Goal: Task Accomplishment & Management: Manage account settings

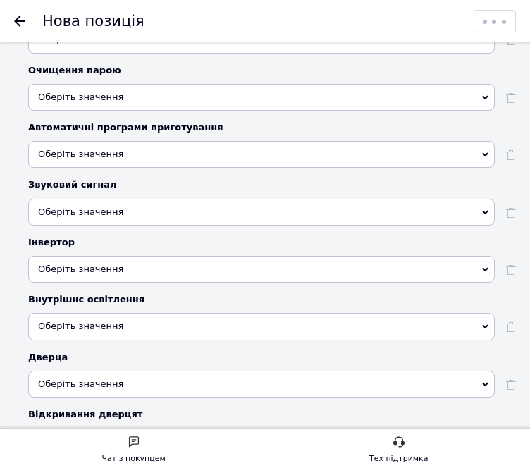
scroll to position [3637, 0]
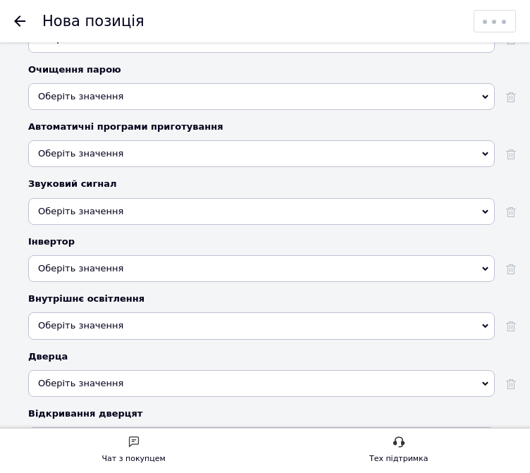
click at [371, 370] on div "Оберіть значення" at bounding box center [261, 383] width 466 height 27
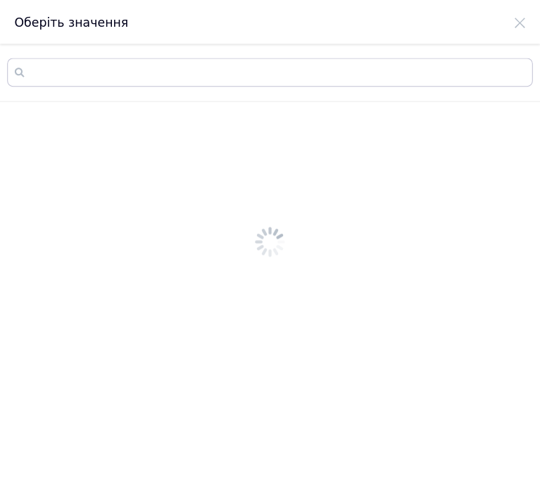
scroll to position [0, 0]
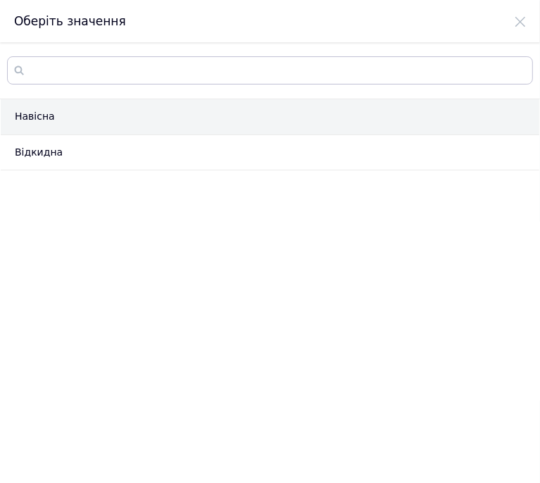
click at [163, 122] on li "Навісна" at bounding box center [270, 117] width 539 height 36
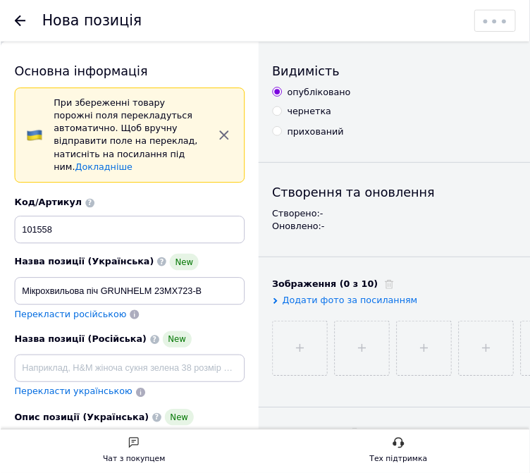
scroll to position [3637, 0]
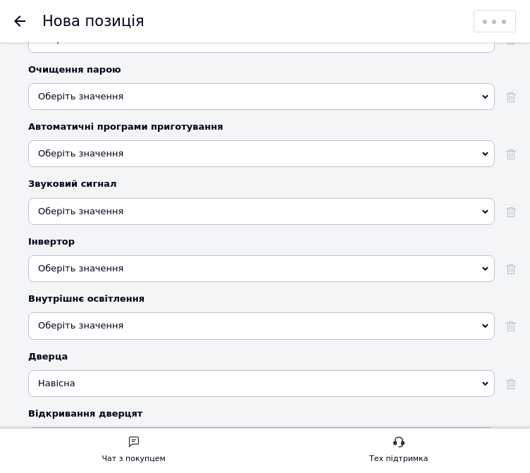
click at [168, 427] on div "Оберіть значення" at bounding box center [261, 440] width 466 height 27
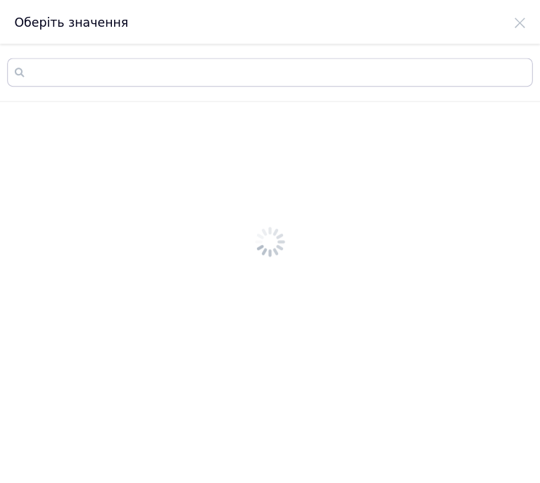
scroll to position [0, 0]
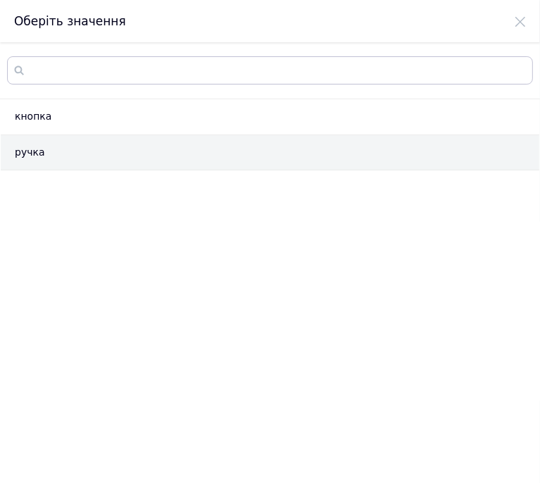
click at [210, 151] on li "ручка" at bounding box center [270, 153] width 539 height 36
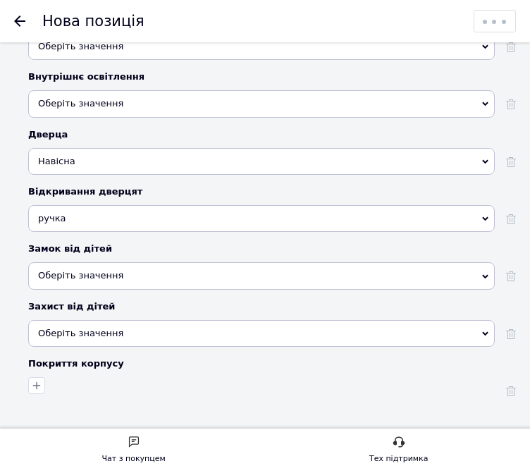
scroll to position [3919, 0]
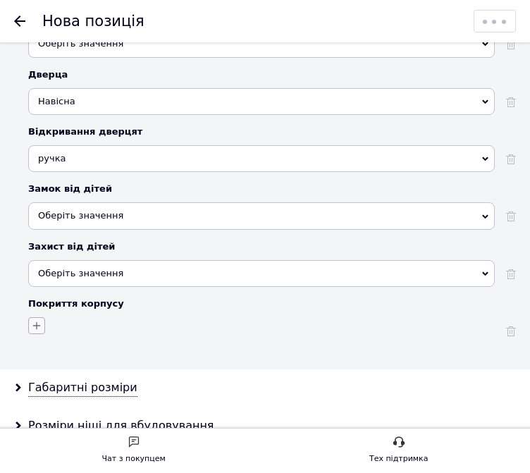
click at [39, 317] on button "button" at bounding box center [36, 325] width 17 height 17
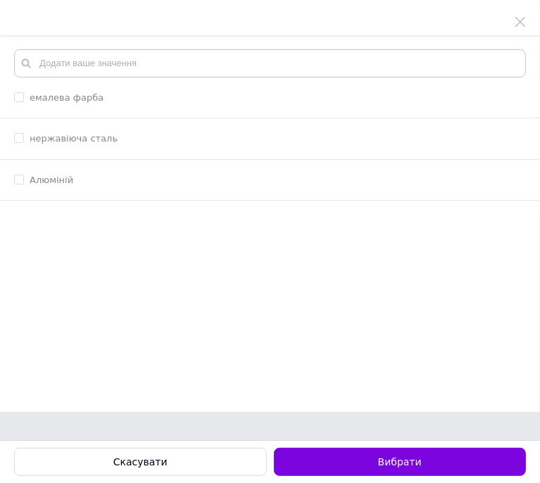
drag, startPoint x: 70, startPoint y: 97, endPoint x: 99, endPoint y: 131, distance: 44.0
click at [70, 96] on label "емалева фарба" at bounding box center [67, 97] width 74 height 11
checkbox фарба "true"
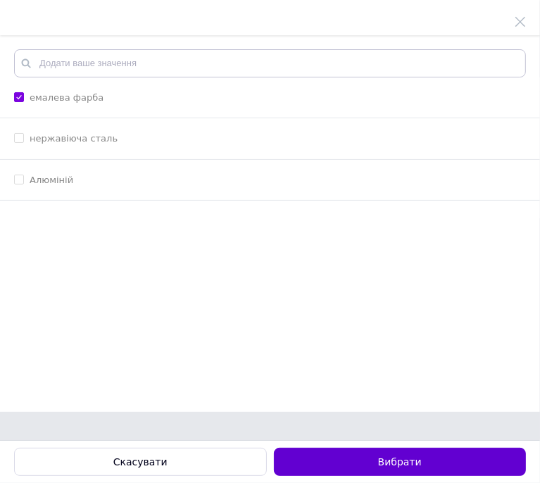
click at [375, 456] on button "Вибрати" at bounding box center [400, 462] width 253 height 28
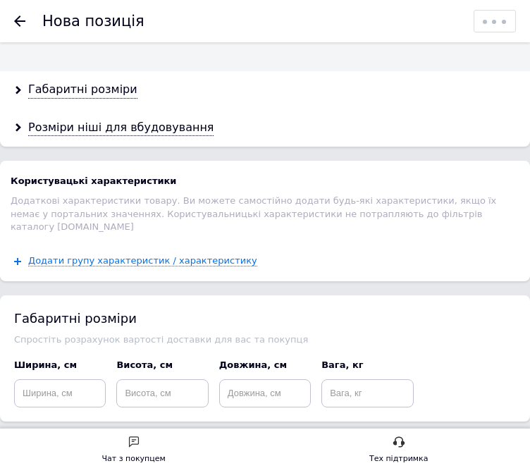
scroll to position [4200, 0]
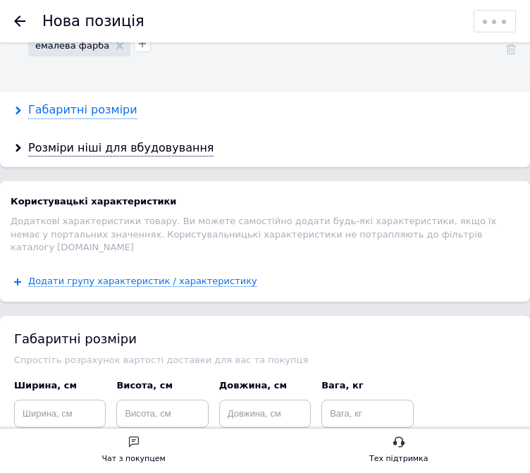
click at [119, 102] on div "Габаритні розміри" at bounding box center [82, 110] width 109 height 16
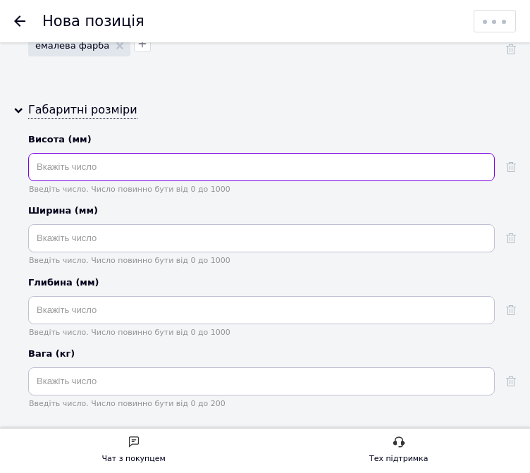
click at [142, 153] on input "text" at bounding box center [261, 167] width 466 height 28
type input "485"
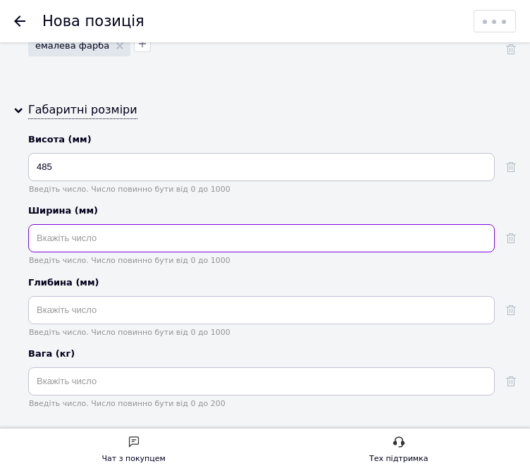
click at [213, 224] on input "text" at bounding box center [261, 238] width 466 height 28
type input "436"
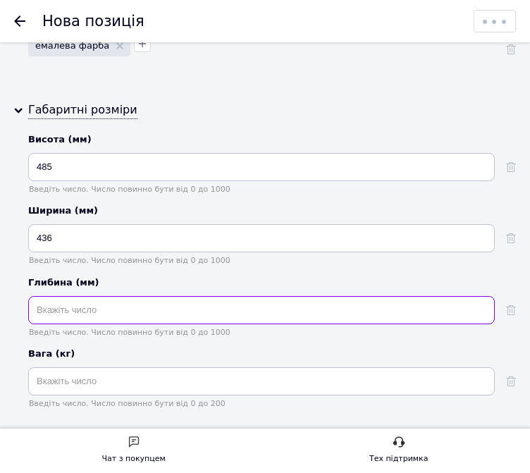
click at [215, 296] on input "text" at bounding box center [261, 310] width 466 height 28
type input "330"
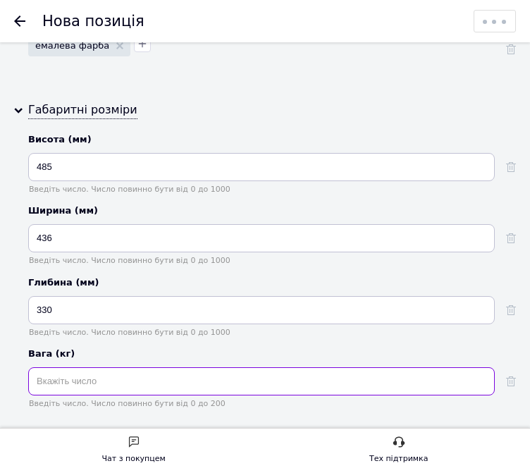
click at [266, 367] on input "text" at bounding box center [261, 381] width 466 height 28
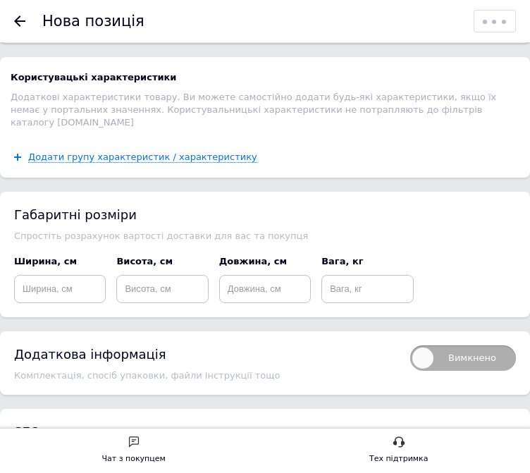
scroll to position [4693, 0]
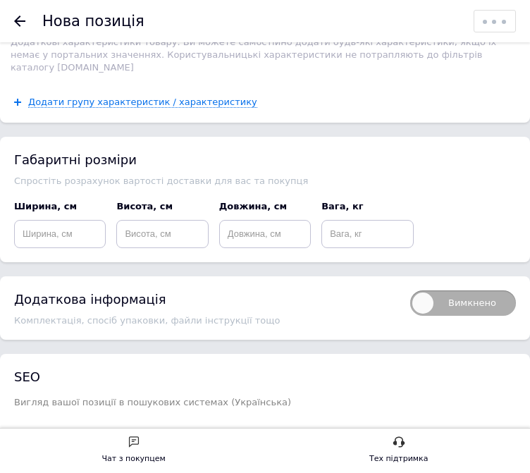
type input "13"
click at [73, 220] on input at bounding box center [60, 234] width 92 height 28
type input "410"
click at [140, 220] on input at bounding box center [162, 234] width 92 height 28
type input "536"
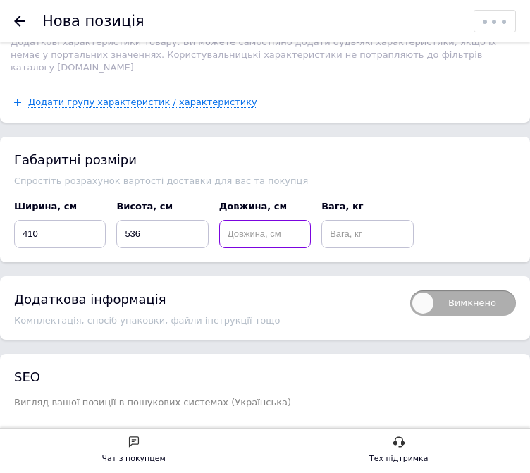
click at [227, 220] on input at bounding box center [265, 234] width 92 height 28
type input "293"
click at [348, 220] on input at bounding box center [367, 234] width 92 height 28
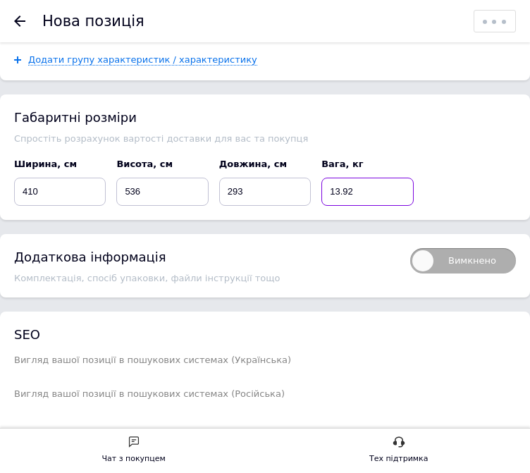
scroll to position [4834, 0]
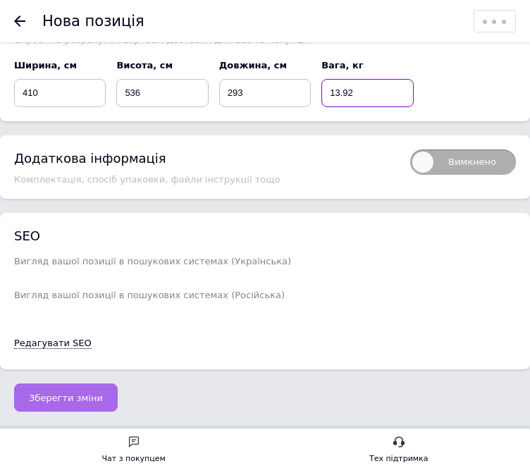
type input "13.92"
click at [89, 392] on span "Зберегти зміни" at bounding box center [66, 397] width 74 height 11
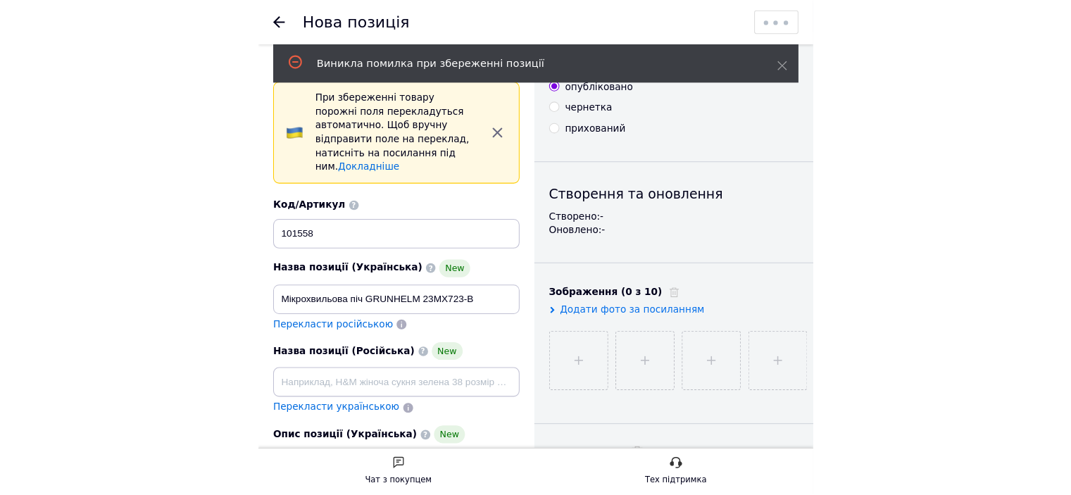
scroll to position [0, 0]
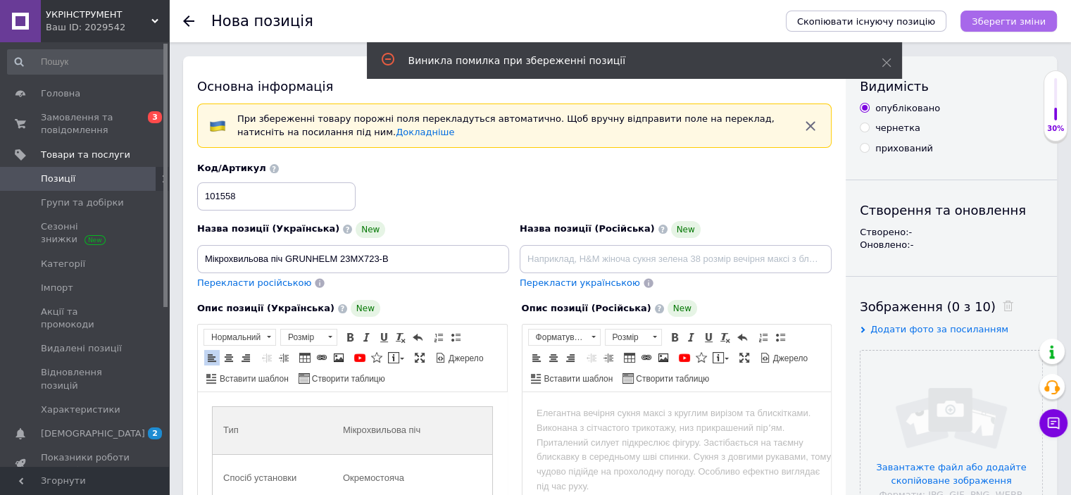
click at [529, 13] on button "Зберегти зміни" at bounding box center [1009, 21] width 96 height 21
click at [529, 278] on span "Перекласти українською" at bounding box center [580, 282] width 120 height 11
click at [529, 284] on span "Перекласти українською" at bounding box center [580, 282] width 120 height 11
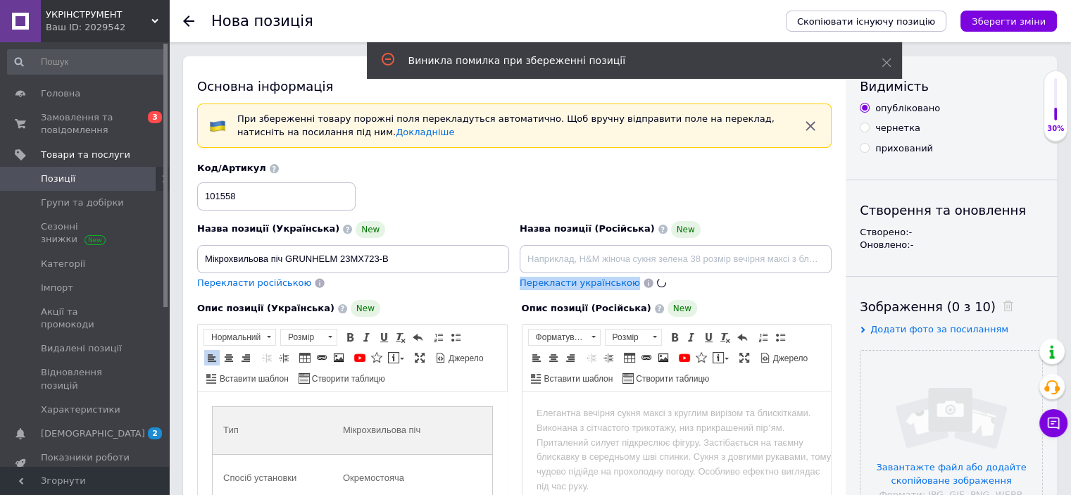
click at [529, 284] on span "Перекласти українською" at bounding box center [580, 282] width 120 height 11
click at [529, 281] on div "Перекласти українською" at bounding box center [676, 283] width 312 height 13
click at [242, 282] on span "Перекласти російською" at bounding box center [254, 282] width 114 height 11
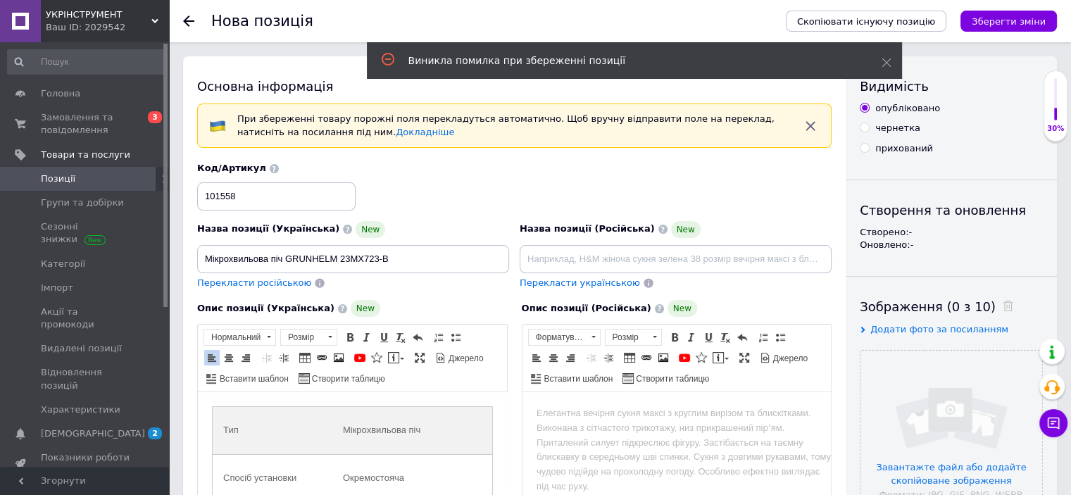
click at [242, 282] on span "Перекласти російською" at bounding box center [254, 282] width 114 height 11
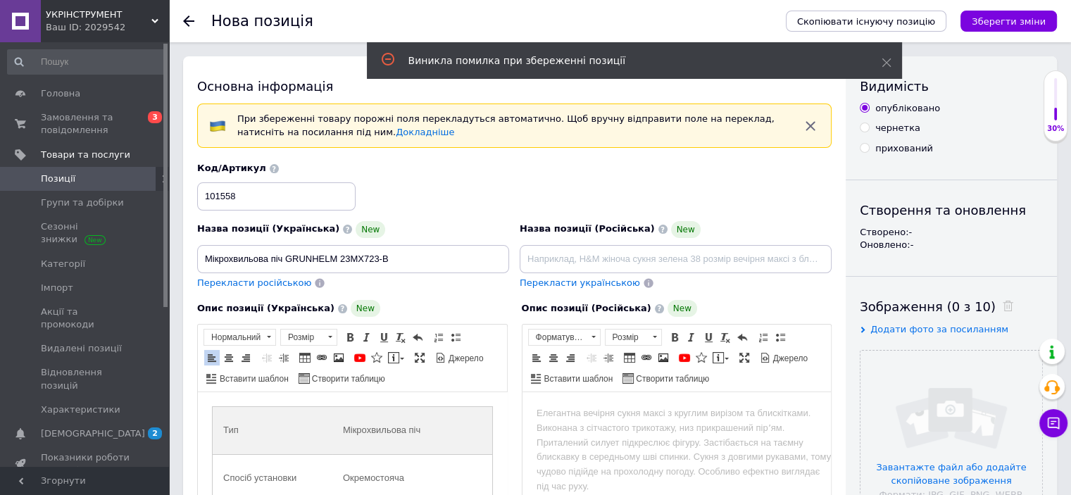
click at [424, 314] on div "Опис позиції (Українська) New" at bounding box center [352, 308] width 311 height 17
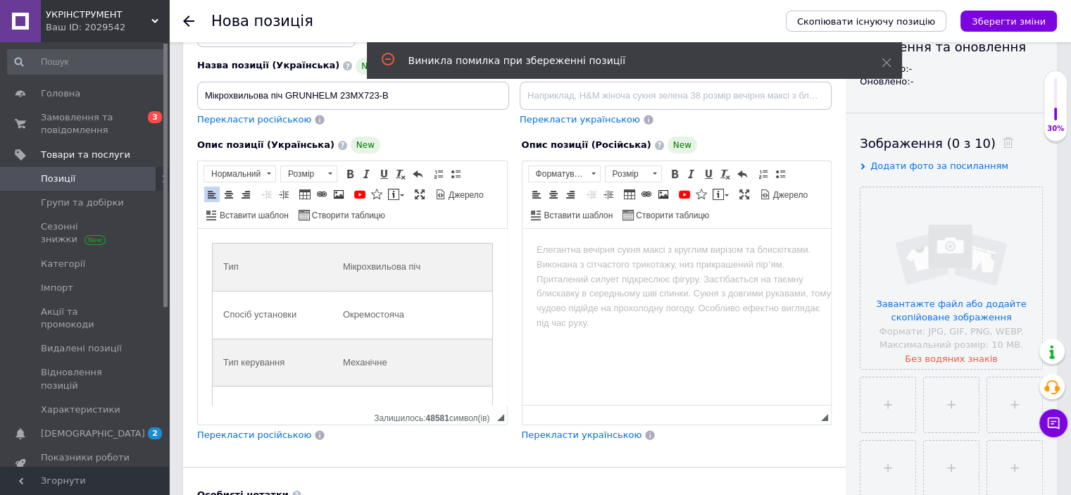
scroll to position [352, 0]
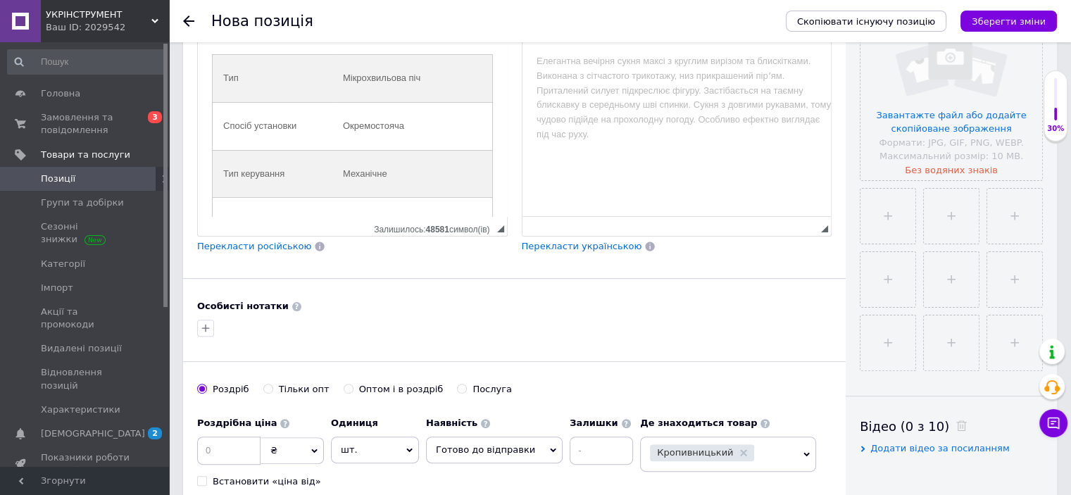
click at [250, 246] on span "Перекласти російською" at bounding box center [254, 246] width 114 height 11
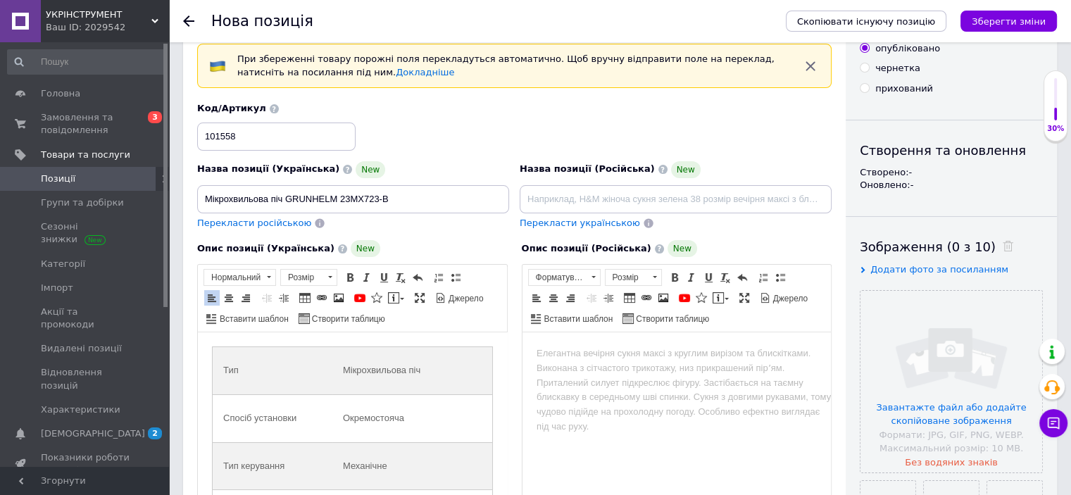
scroll to position [0, 0]
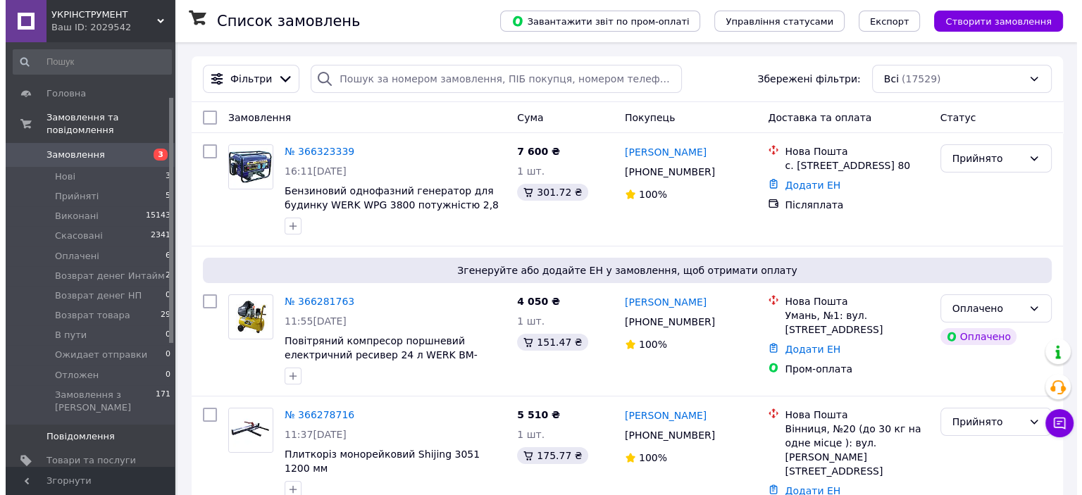
scroll to position [211, 0]
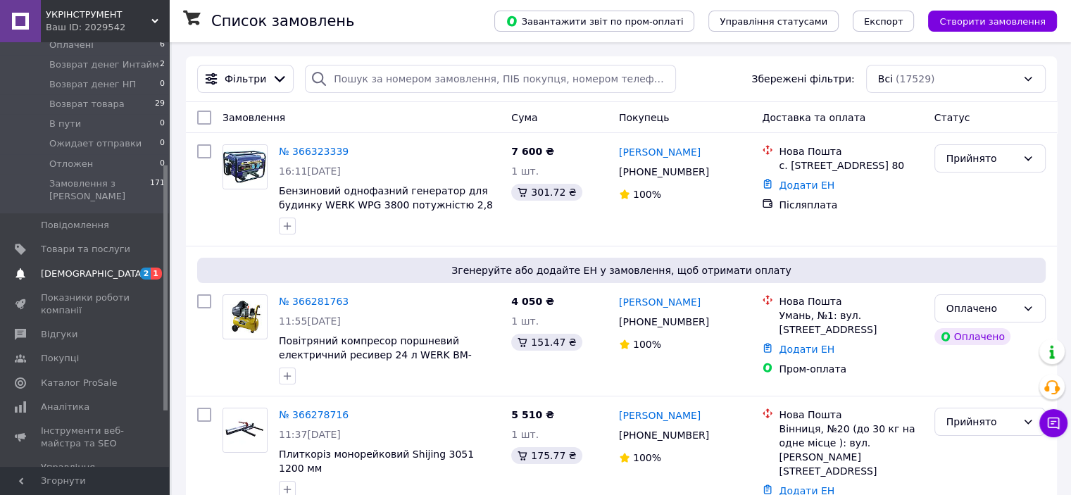
click at [66, 268] on span "[DEMOGRAPHIC_DATA]" at bounding box center [93, 274] width 104 height 13
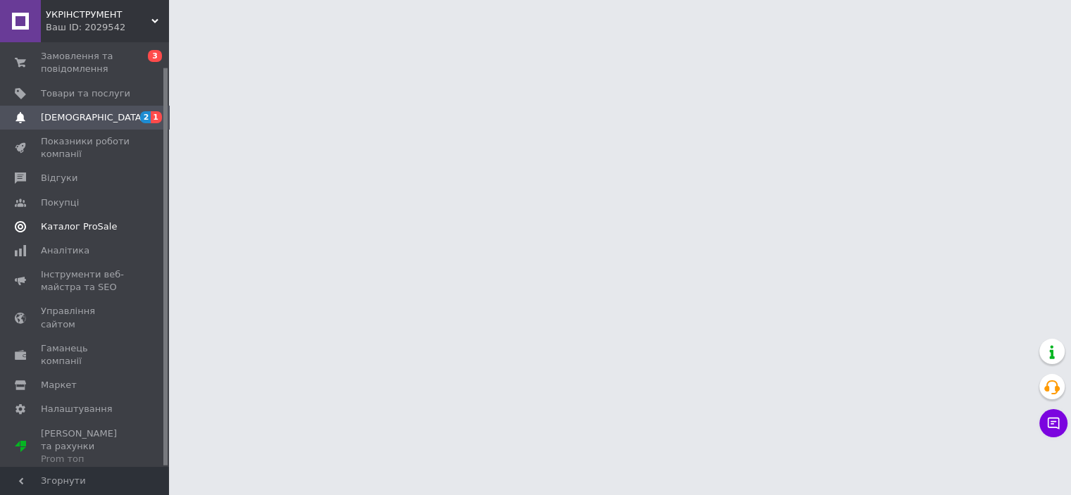
scroll to position [26, 0]
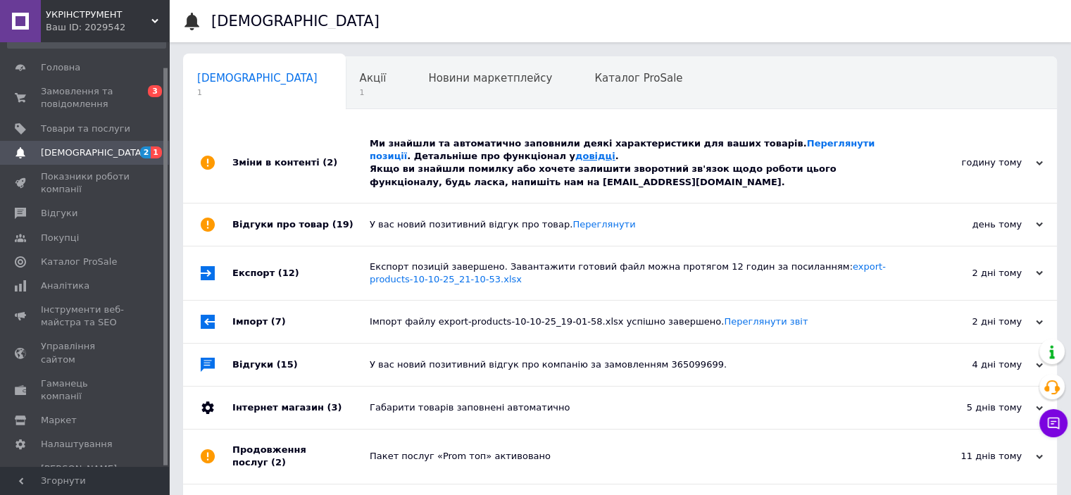
click at [575, 158] on link "довідці" at bounding box center [595, 156] width 40 height 11
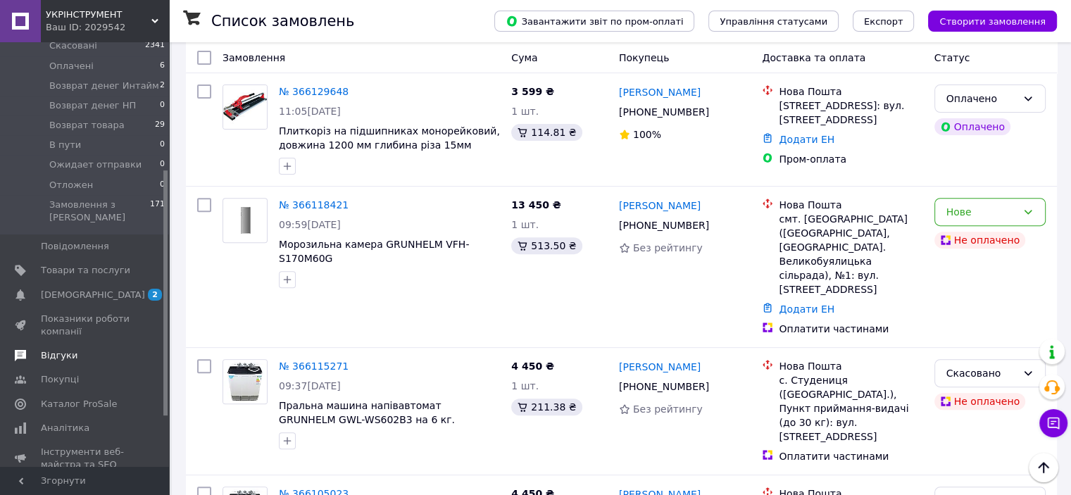
scroll to position [282, 0]
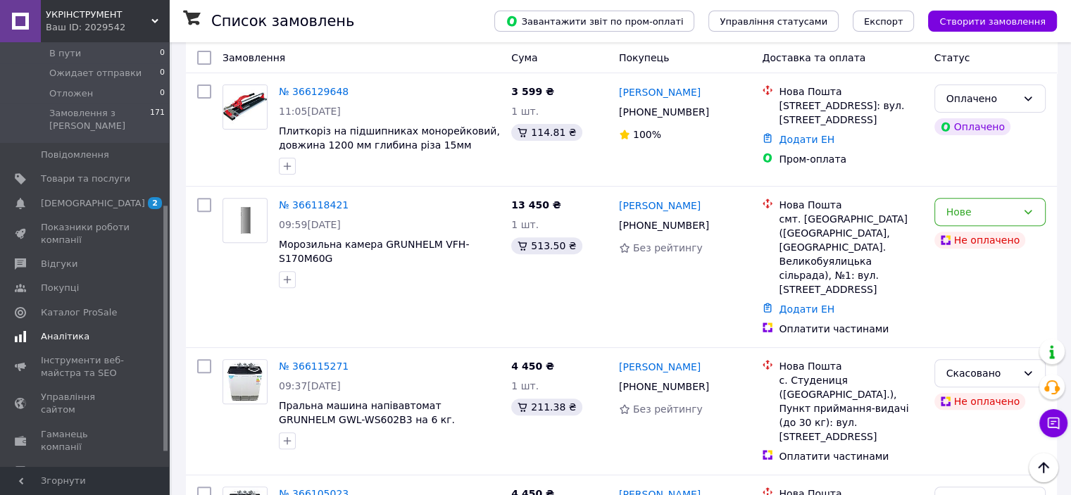
click at [68, 330] on span "Аналітика" at bounding box center [65, 336] width 49 height 13
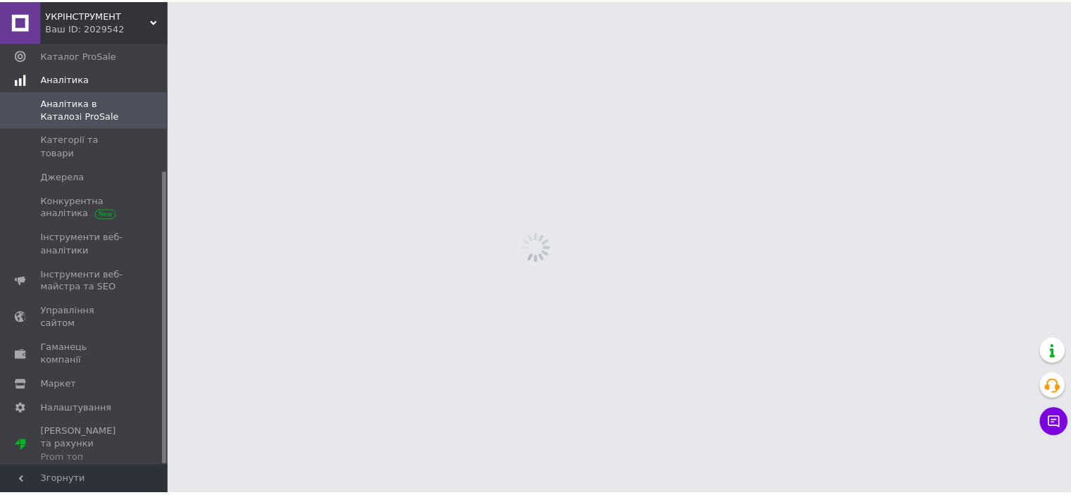
scroll to position [185, 0]
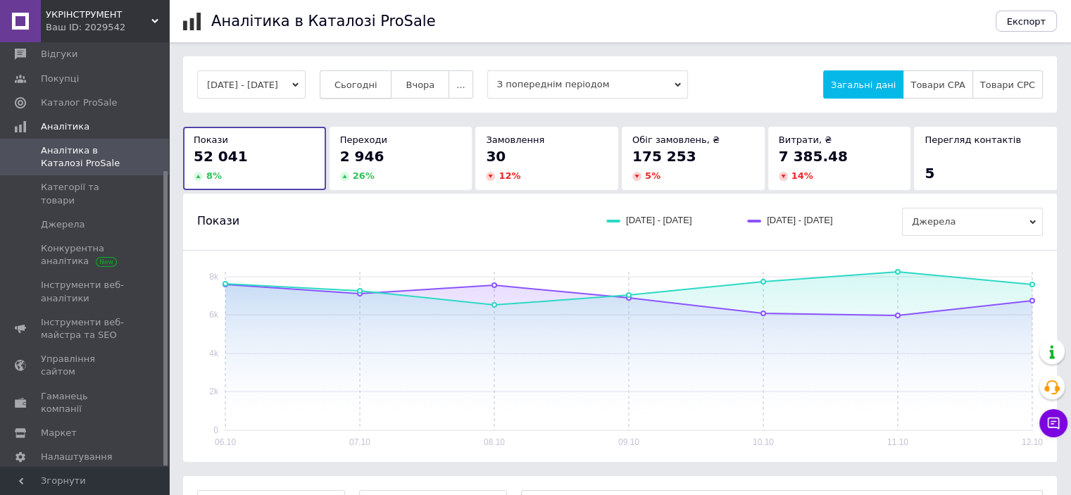
click at [377, 87] on span "Сьогодні" at bounding box center [356, 85] width 43 height 11
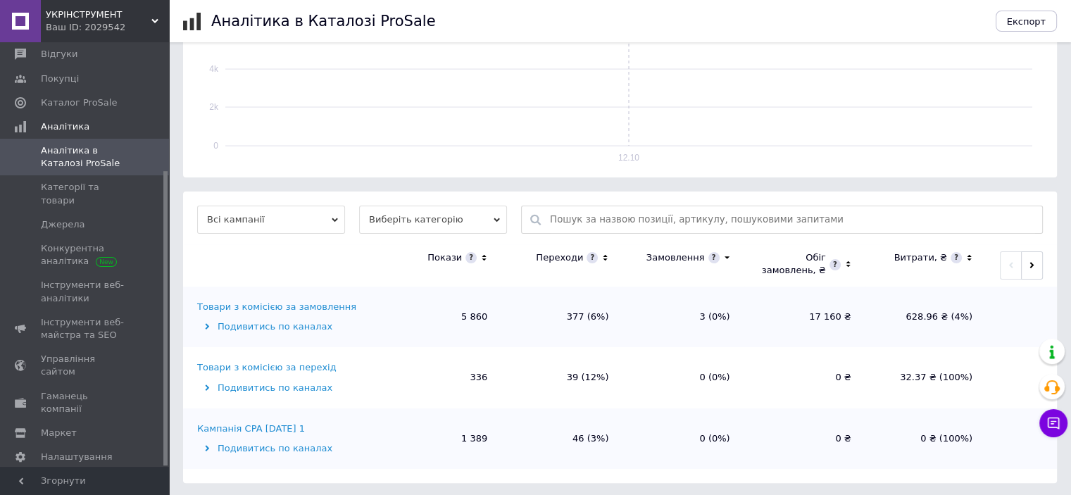
scroll to position [286, 0]
click at [289, 304] on div "Товари з комісією за замовлення" at bounding box center [276, 305] width 159 height 13
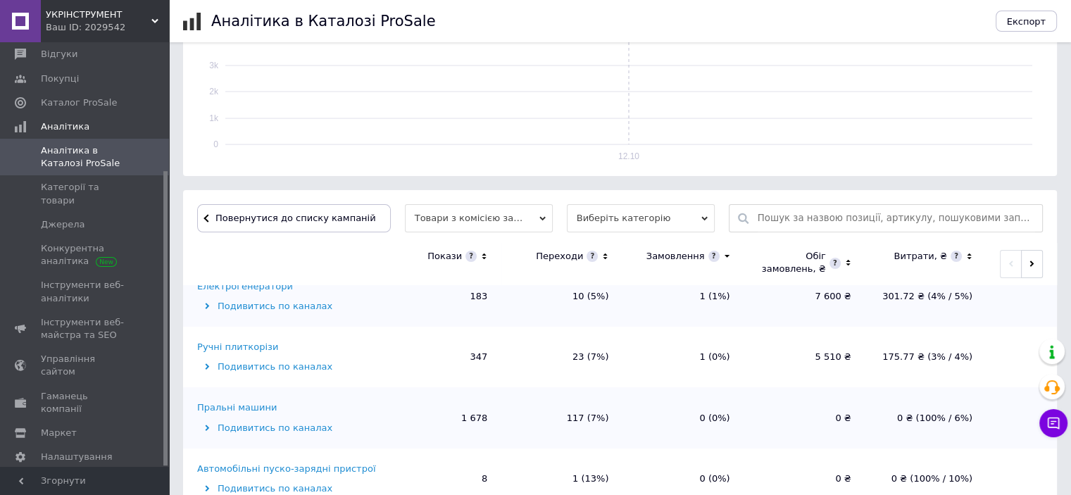
scroll to position [70, 0]
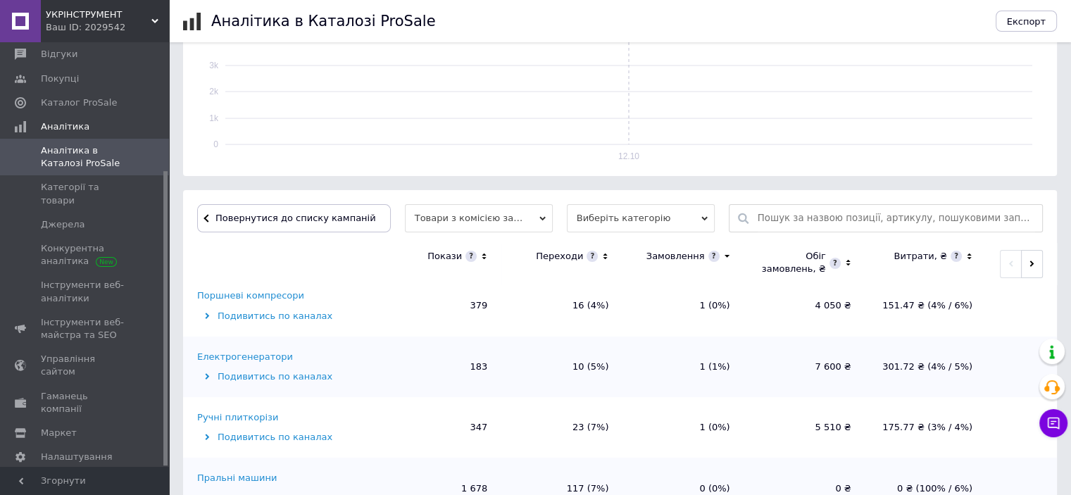
click at [254, 359] on div "Електрогенератори" at bounding box center [245, 357] width 96 height 13
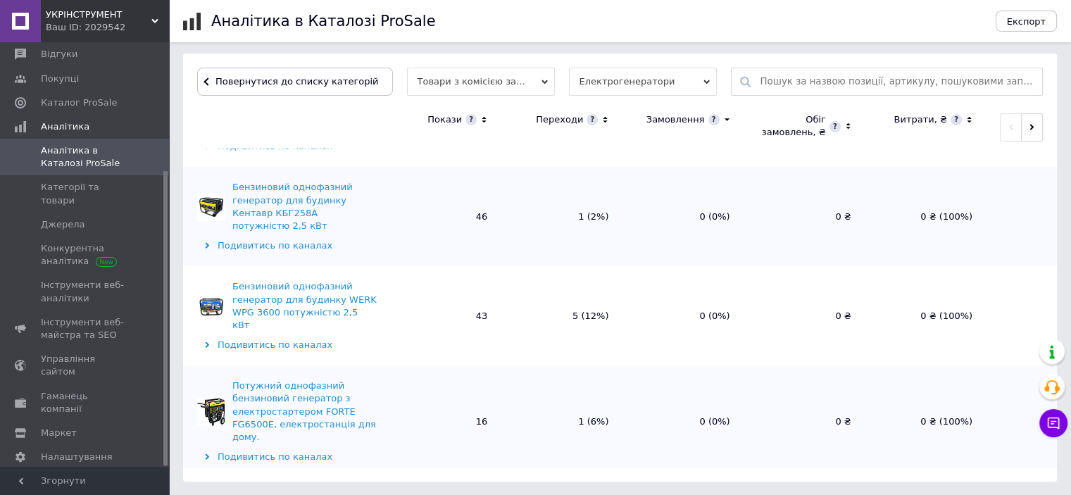
scroll to position [223, 0]
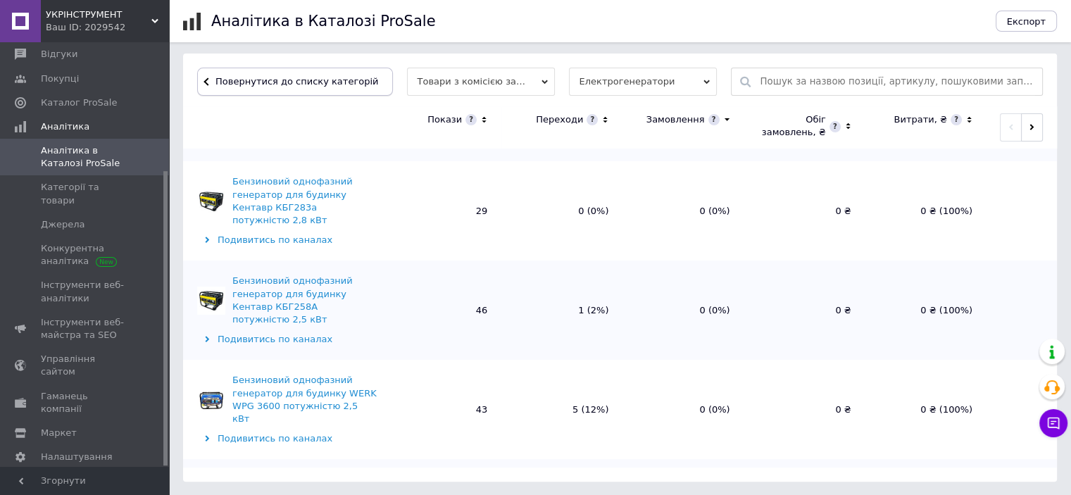
click at [243, 80] on span "Повернутися до списку категорій" at bounding box center [295, 81] width 166 height 11
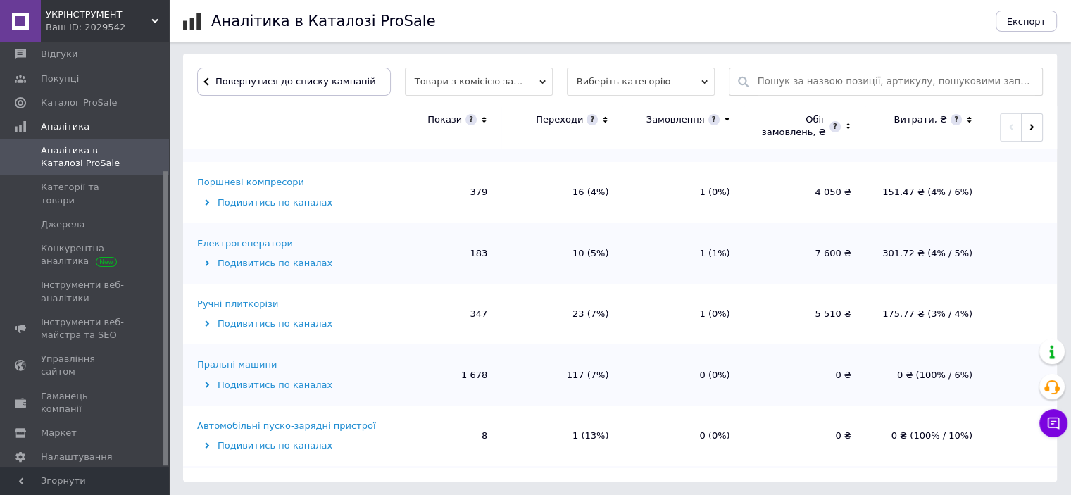
scroll to position [70, 0]
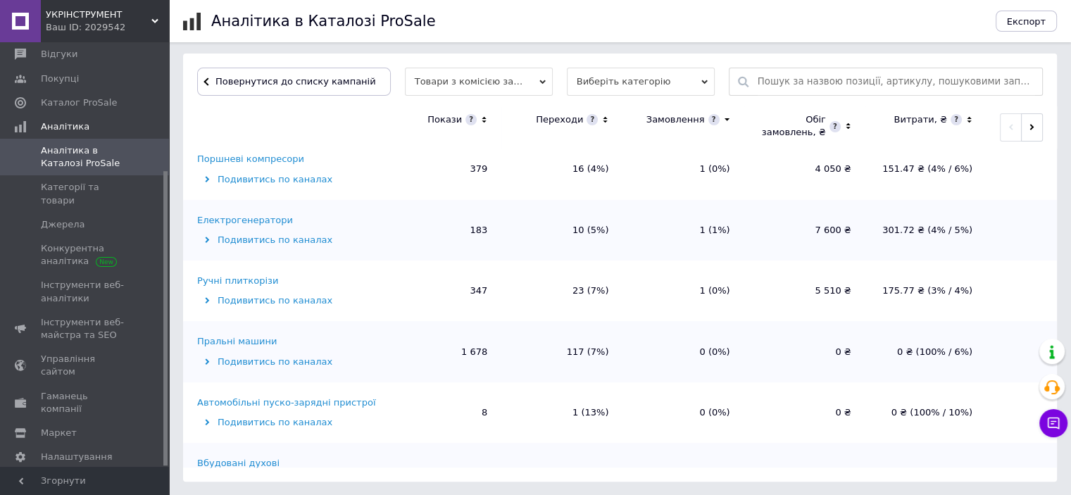
click at [252, 344] on div "Пральні машини" at bounding box center [237, 341] width 80 height 13
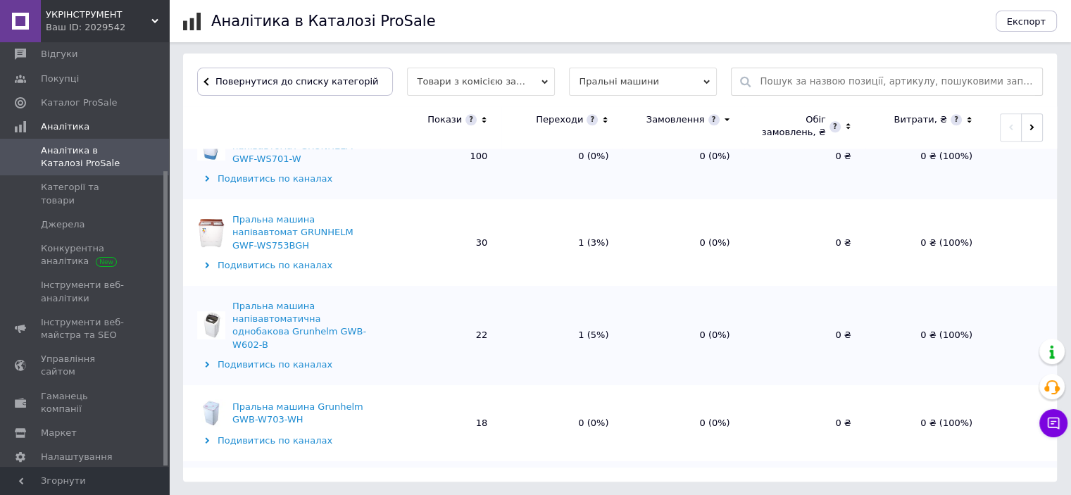
scroll to position [1380, 0]
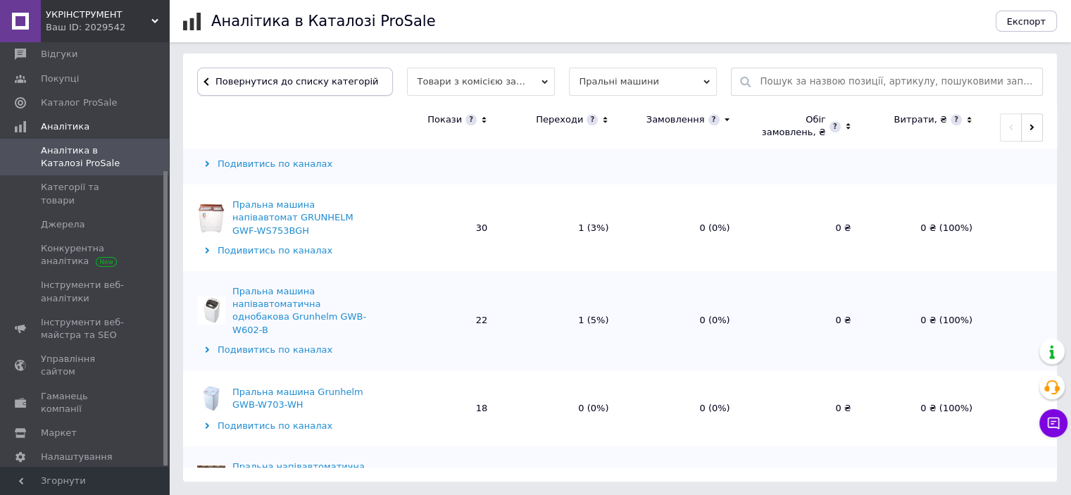
click at [218, 82] on span "Повернутися до списку категорій" at bounding box center [295, 81] width 166 height 11
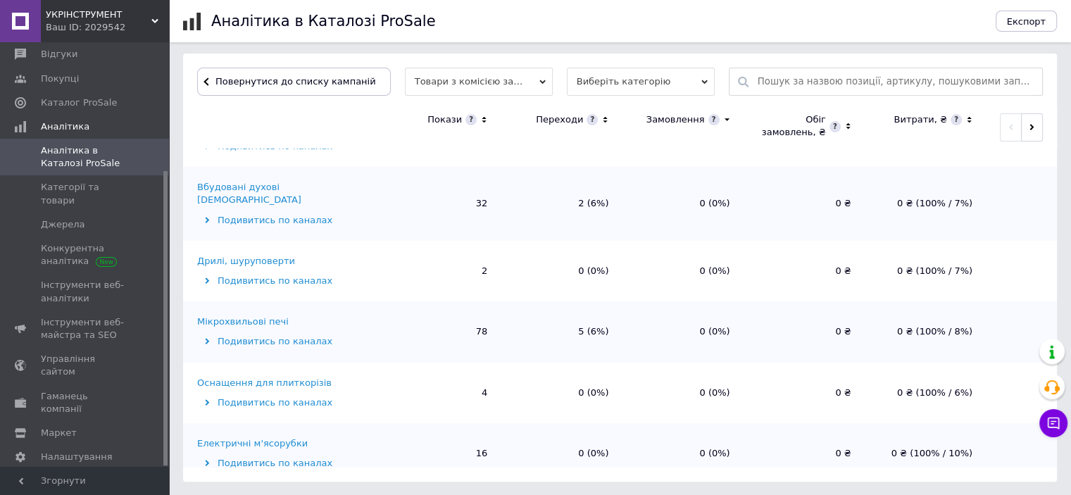
scroll to position [211, 0]
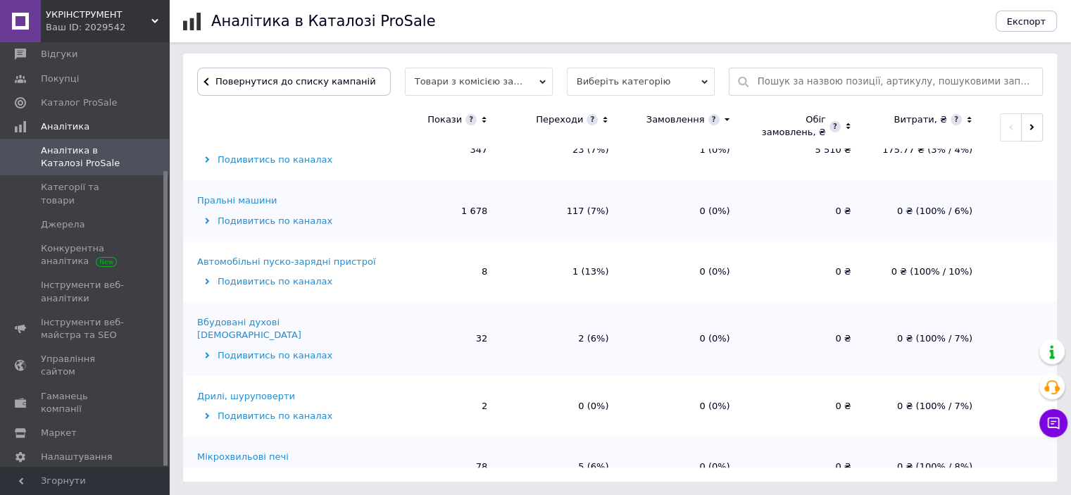
click at [236, 322] on div "Вбудовані духові шафи" at bounding box center [287, 328] width 180 height 25
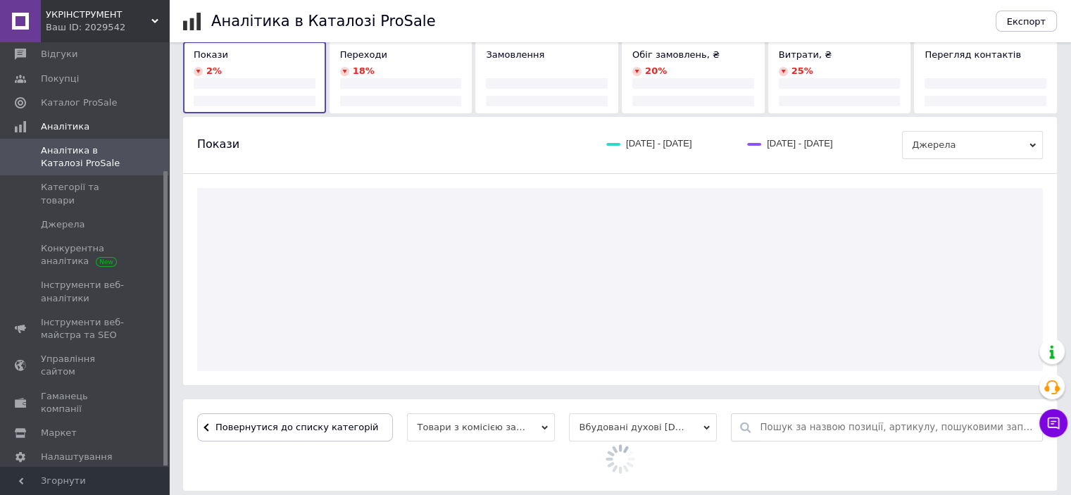
scroll to position [403, 0]
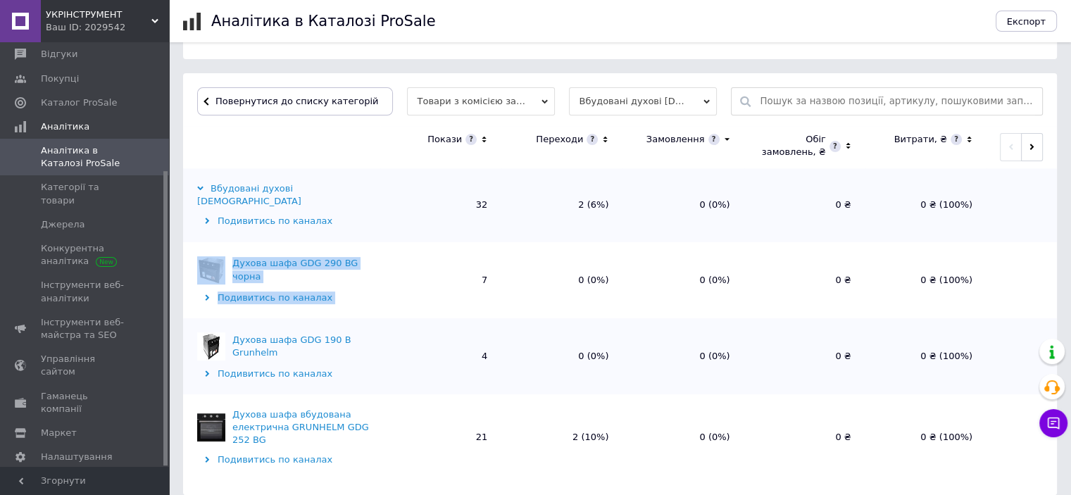
drag, startPoint x: 385, startPoint y: 259, endPoint x: 362, endPoint y: 297, distance: 44.6
click at [229, 256] on tr "Духова шафа GDG 290 BG чорна Подивитись по каналах 7 0 (0%) 0 (0%) 0 ₴ 0 ₴ (100…" at bounding box center [620, 280] width 874 height 76
click at [372, 292] on div "Подивитись по каналах" at bounding box center [287, 298] width 180 height 13
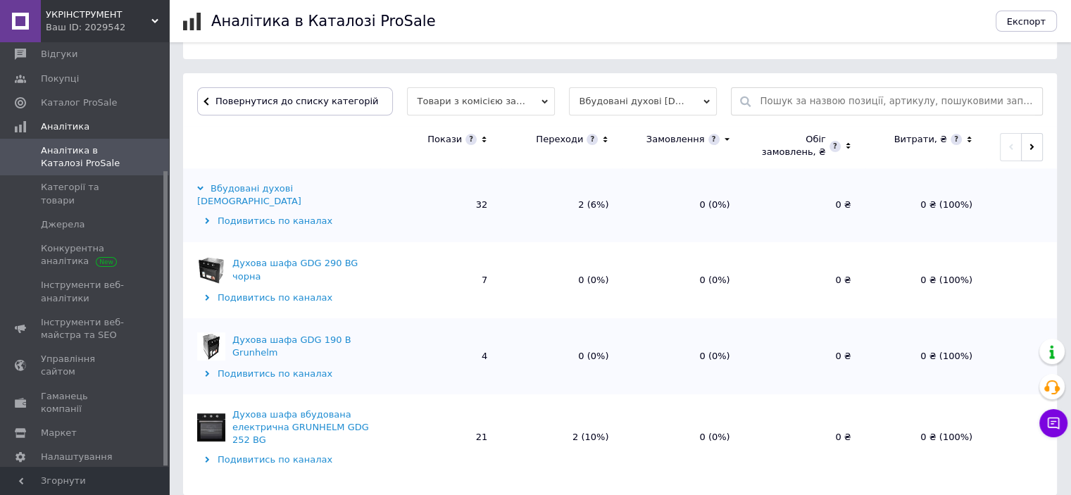
scroll to position [423, 0]
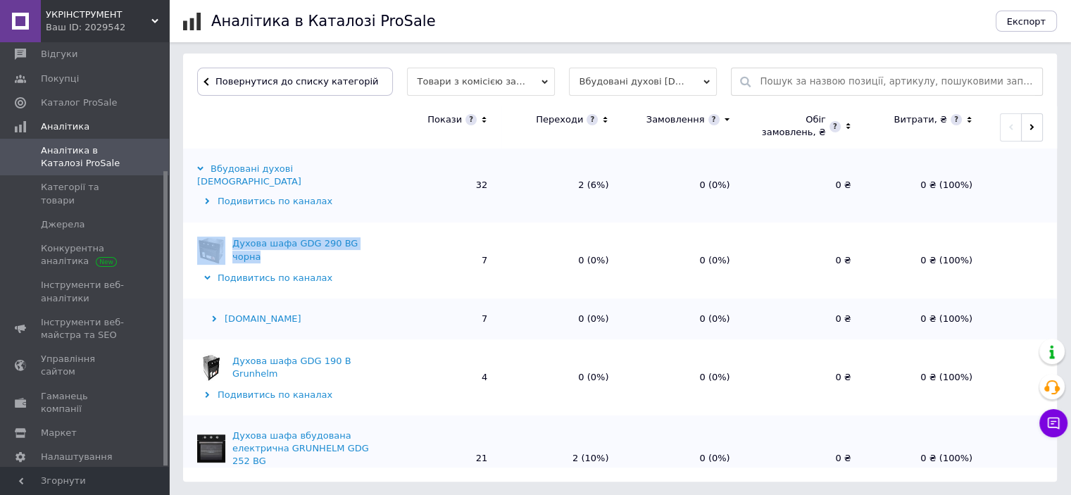
drag, startPoint x: 372, startPoint y: 236, endPoint x: 227, endPoint y: 243, distance: 145.3
click at [227, 243] on div "Духова шафа GDG 290 BG чорна" at bounding box center [287, 251] width 180 height 28
copy div "Духова шафа GDG 290 BG чорна"
click at [81, 24] on div "Ваш ID: 2029542" at bounding box center [107, 27] width 123 height 13
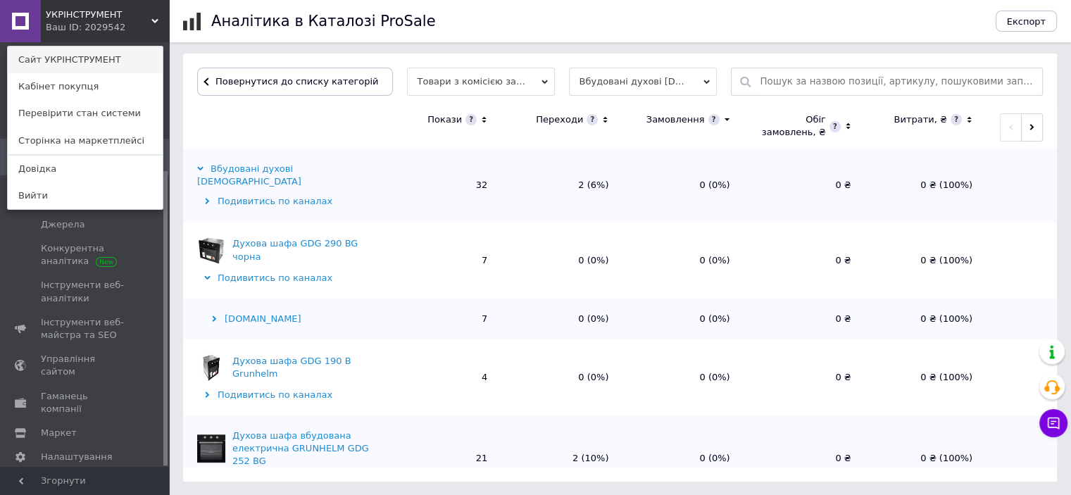
click at [65, 60] on link "Сайт УКРІНСТРУМЕНТ" at bounding box center [85, 59] width 155 height 27
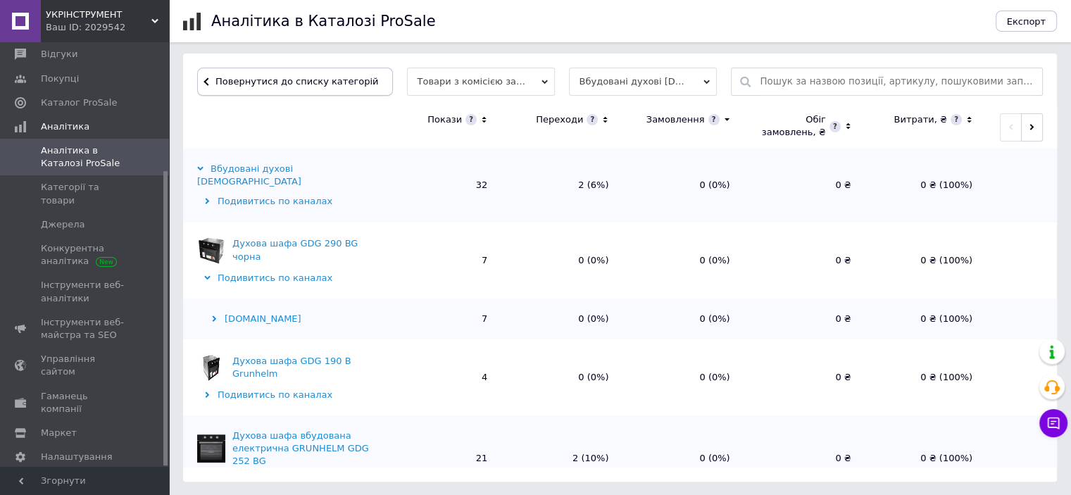
click at [237, 80] on span "Повернутися до списку категорій" at bounding box center [295, 81] width 166 height 11
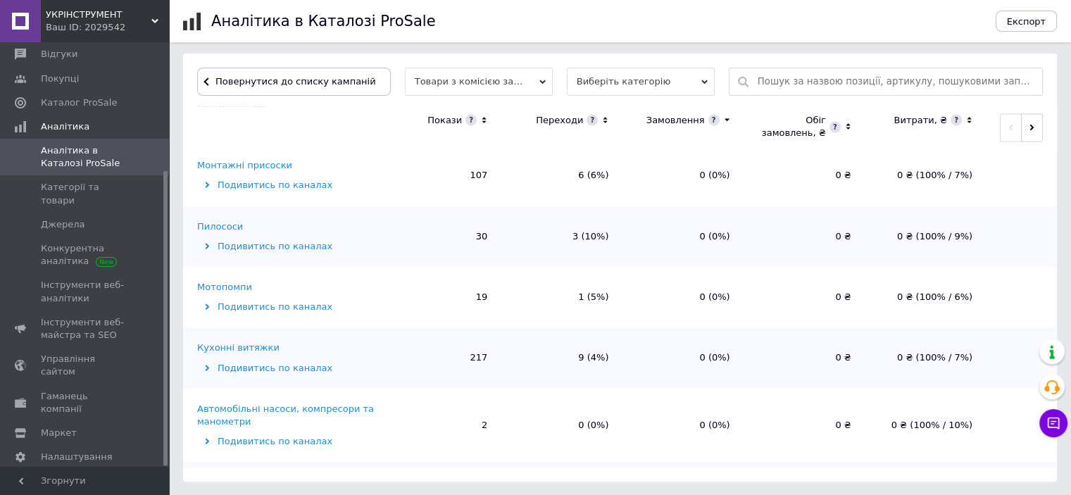
scroll to position [2747, 0]
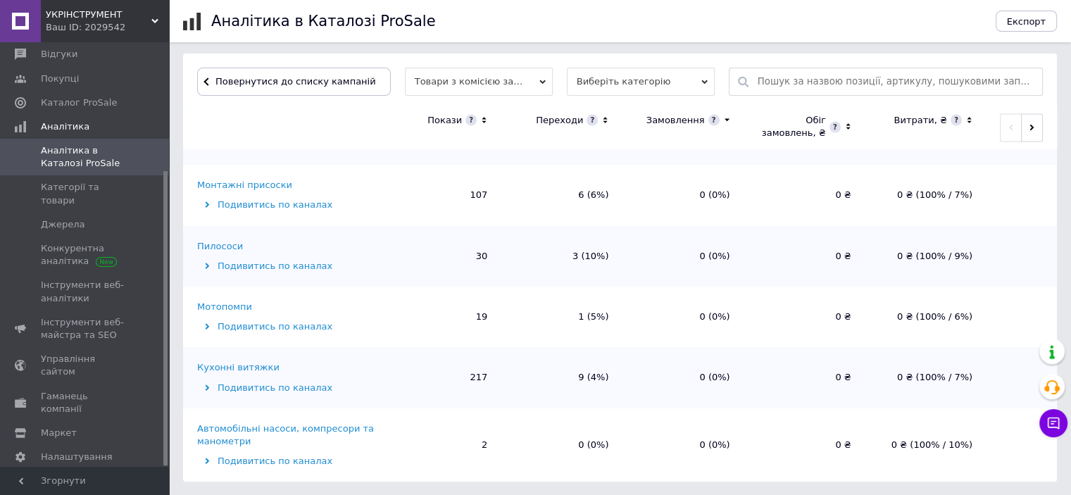
click at [211, 240] on div "Пилососи" at bounding box center [220, 246] width 46 height 13
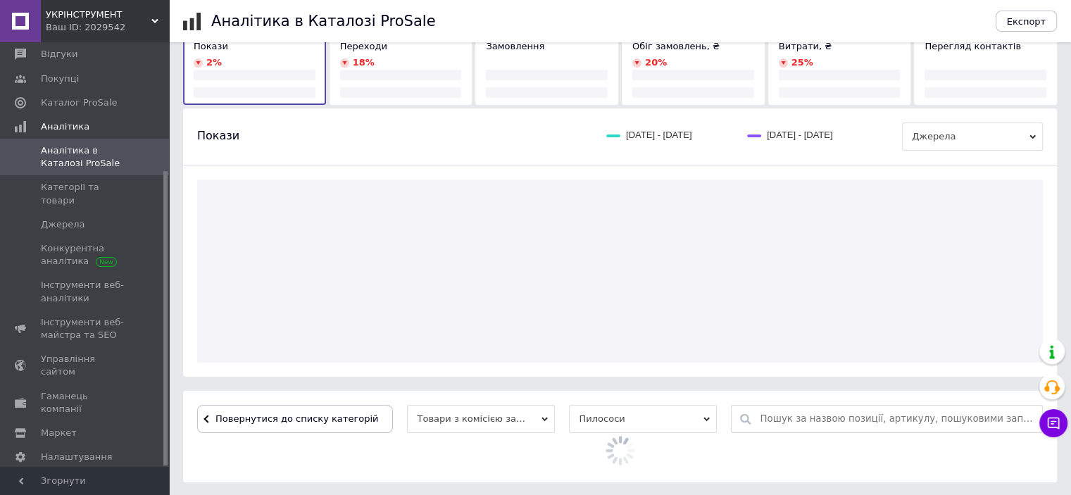
scroll to position [403, 0]
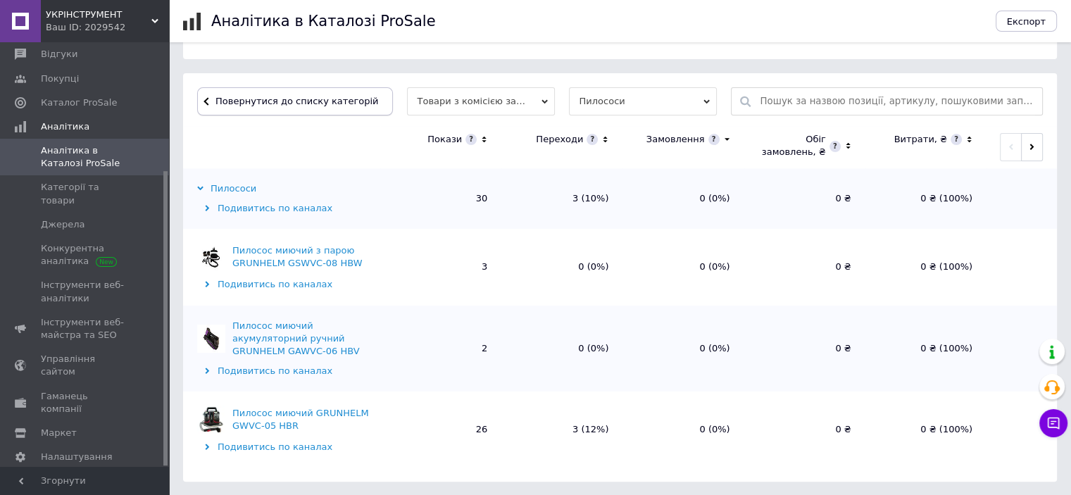
click at [228, 101] on span "Повернутися до списку категорій" at bounding box center [295, 101] width 166 height 11
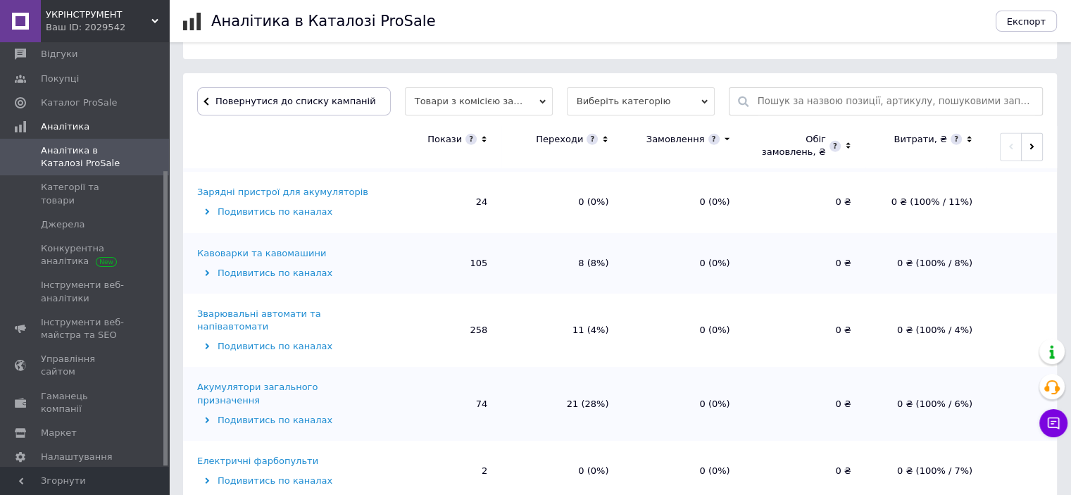
scroll to position [3451, 0]
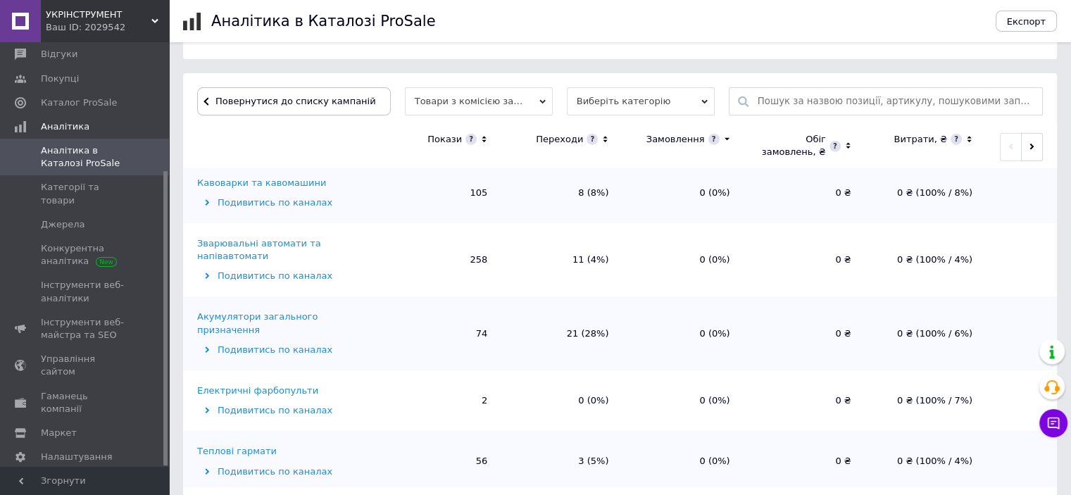
click at [259, 311] on div "Акумулятори загального призначення" at bounding box center [287, 323] width 180 height 25
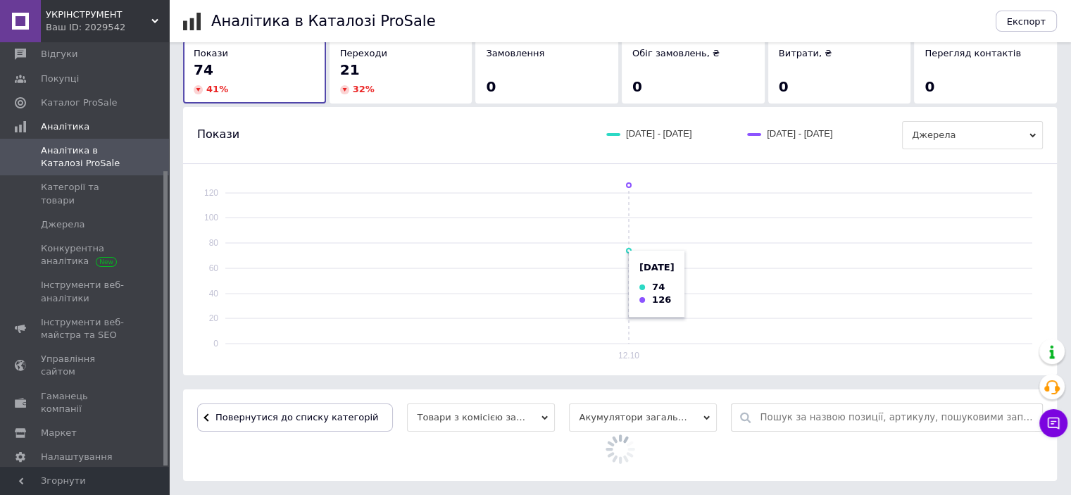
scroll to position [403, 0]
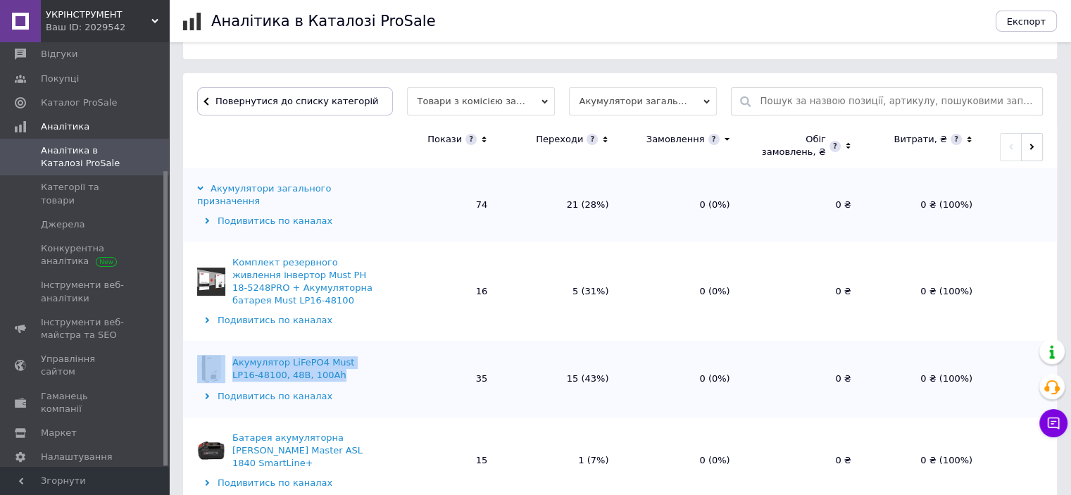
drag, startPoint x: 312, startPoint y: 363, endPoint x: 220, endPoint y: 349, distance: 92.6
click at [220, 355] on div "Акумулятор LiFePO4 Must LP16-48100, 48В, 100Аh" at bounding box center [287, 369] width 180 height 28
copy div "Акумулятор LiFePO4 Must LP16-48100, 48В, 100Аh"
click at [226, 103] on span "Повернутися до списку категорій" at bounding box center [295, 101] width 166 height 11
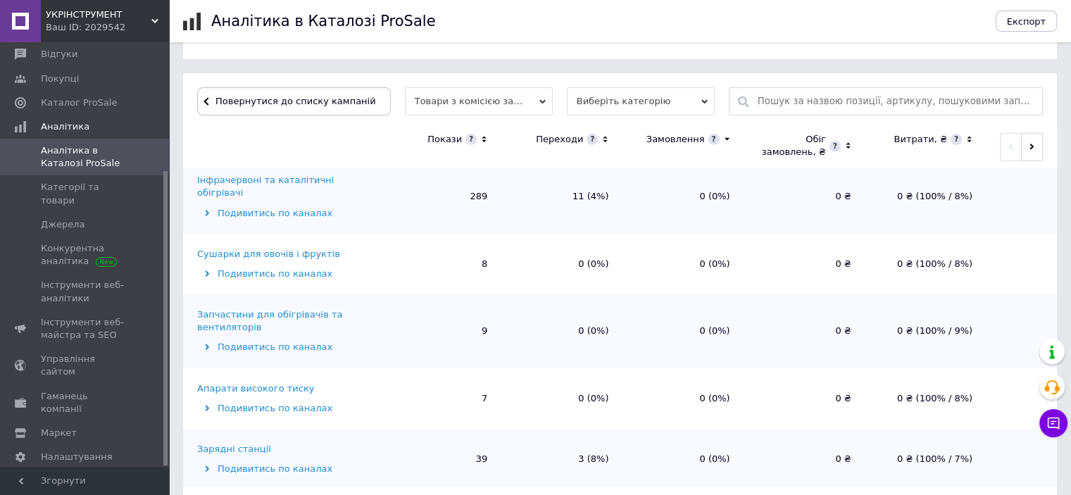
scroll to position [423, 0]
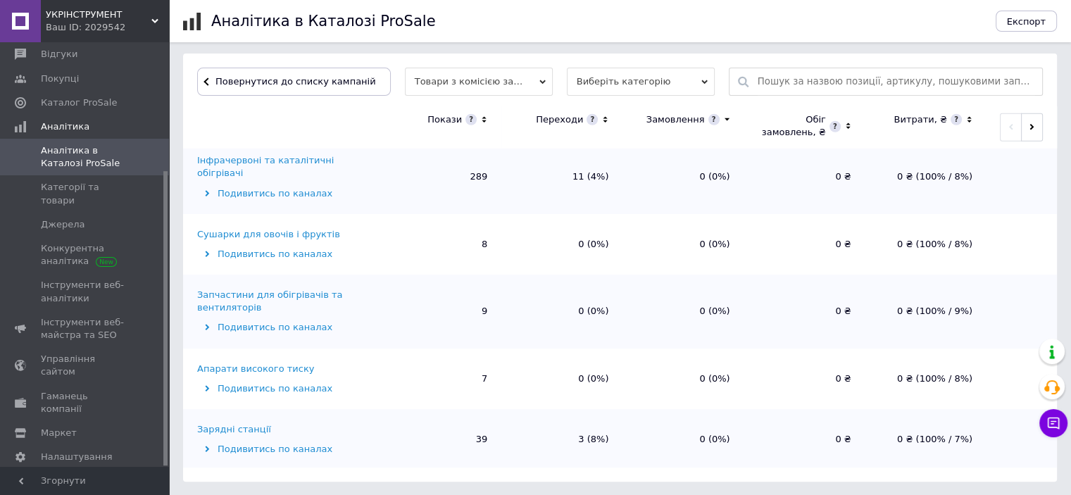
click at [245, 423] on div "Зарядні станції" at bounding box center [234, 429] width 74 height 13
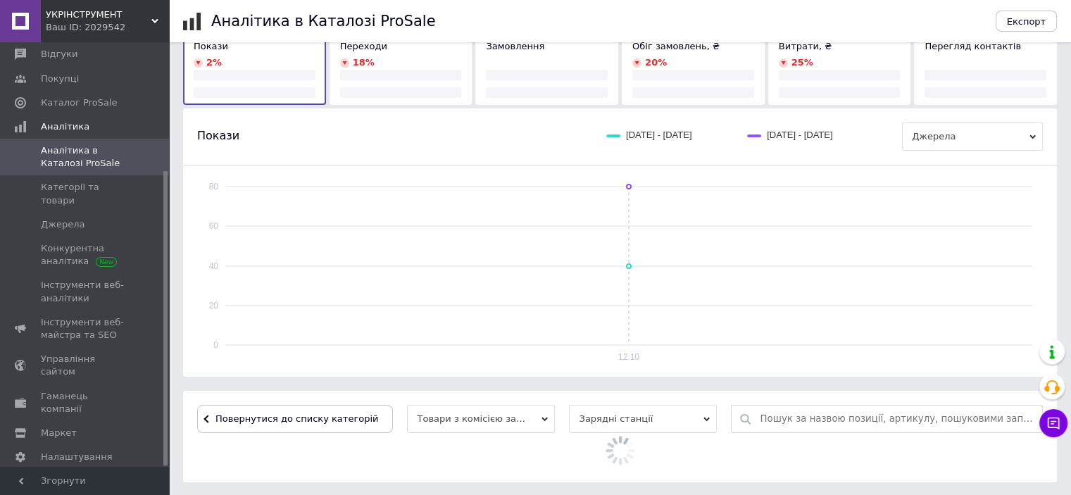
scroll to position [240, 0]
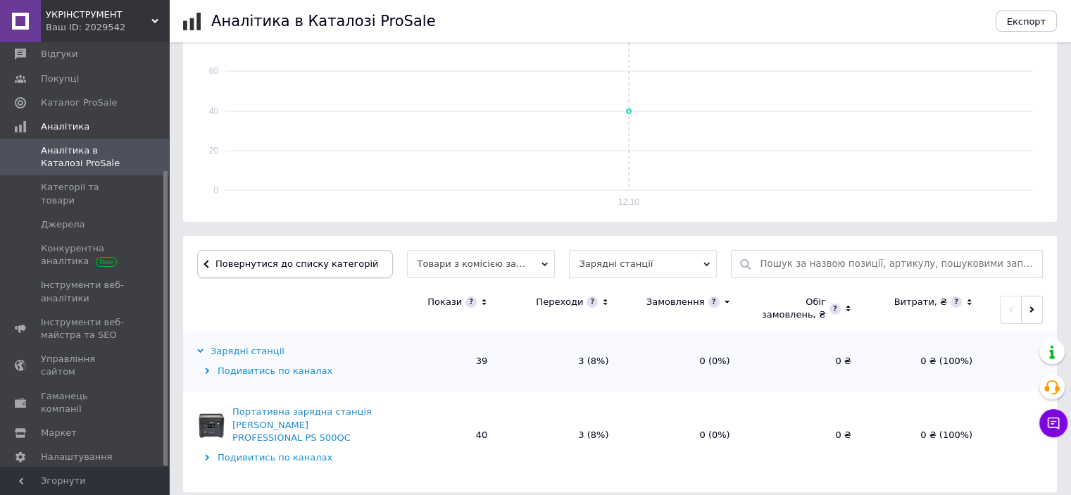
click at [227, 264] on span "Повернутися до списку категорій" at bounding box center [295, 263] width 166 height 11
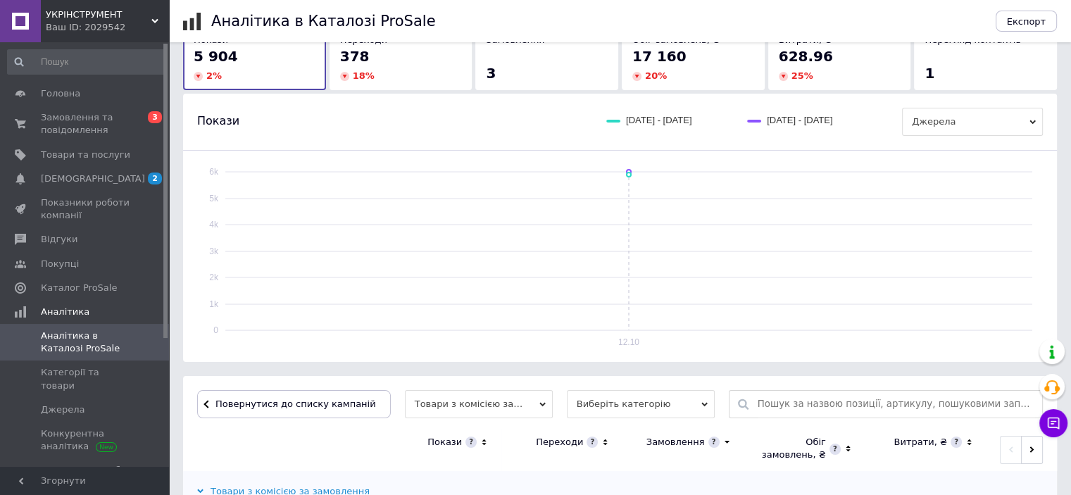
scroll to position [99, 0]
